Goal: Check status

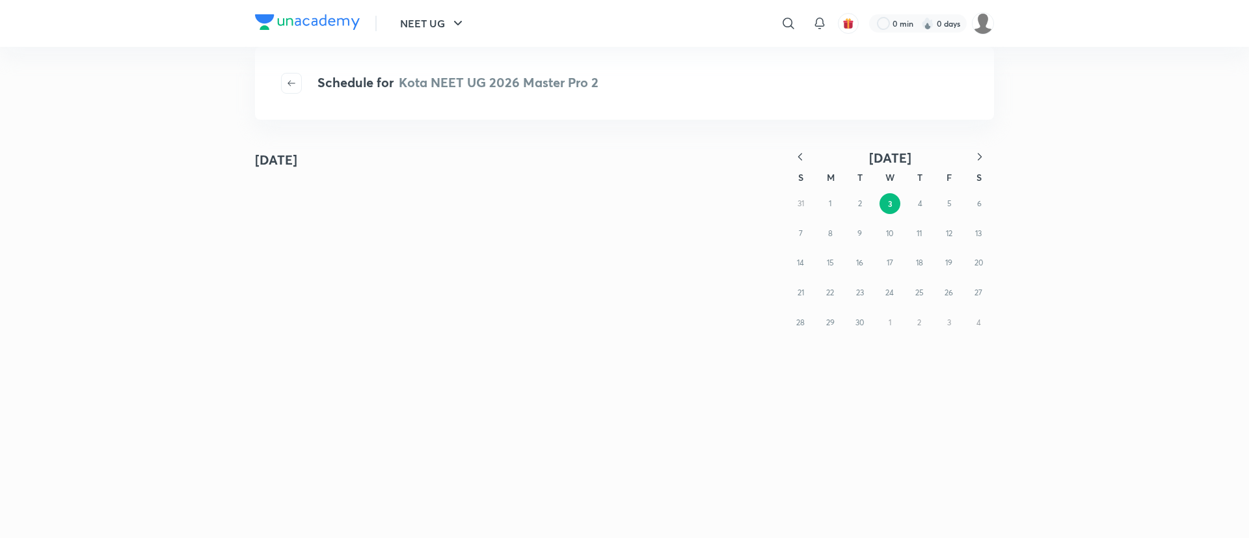
click at [808, 148] on div "September 3 September 2025 S M T W T F S 31 1 2 3 4 5 6 7 8 9 10 11 12 13 14 15…" at bounding box center [624, 342] width 1249 height 392
click at [806, 148] on div "September 3 September 2025 S M T W T F S 31 1 2 3 4 5 6 7 8 9 10 11 12 13 14 15…" at bounding box center [624, 342] width 1249 height 392
click at [801, 154] on icon "button" at bounding box center [799, 156] width 13 height 13
click at [798, 324] on abbr "24" at bounding box center [800, 322] width 8 height 10
